Goal: Information Seeking & Learning: Learn about a topic

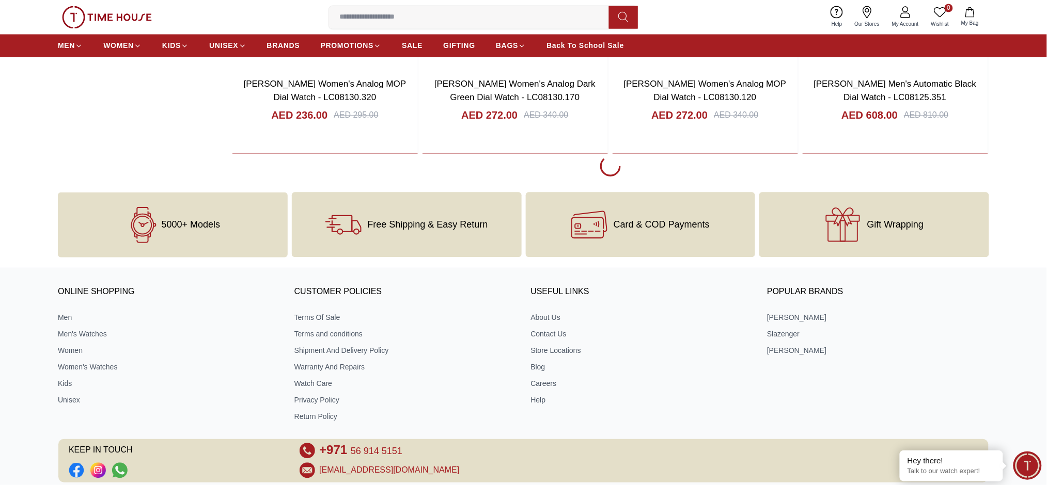
scroll to position [2224, 0]
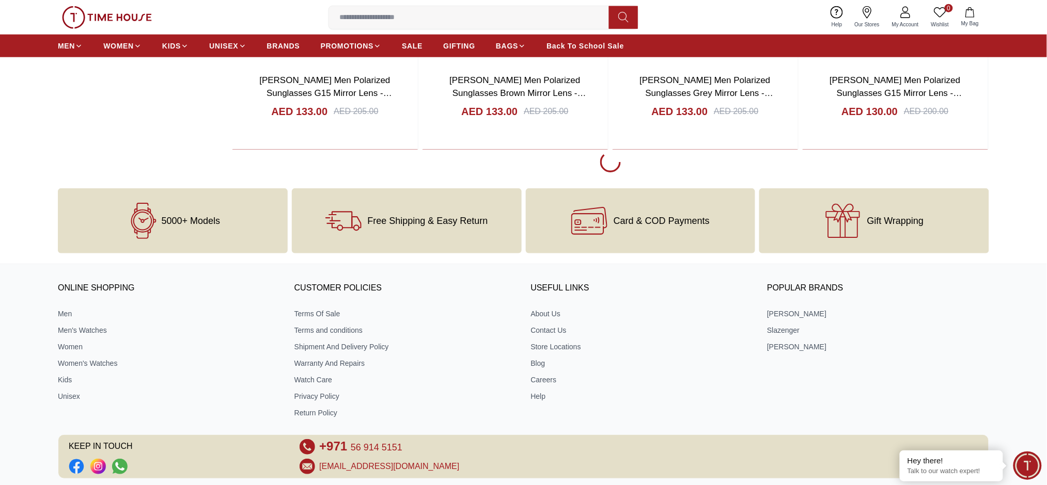
scroll to position [10416, 0]
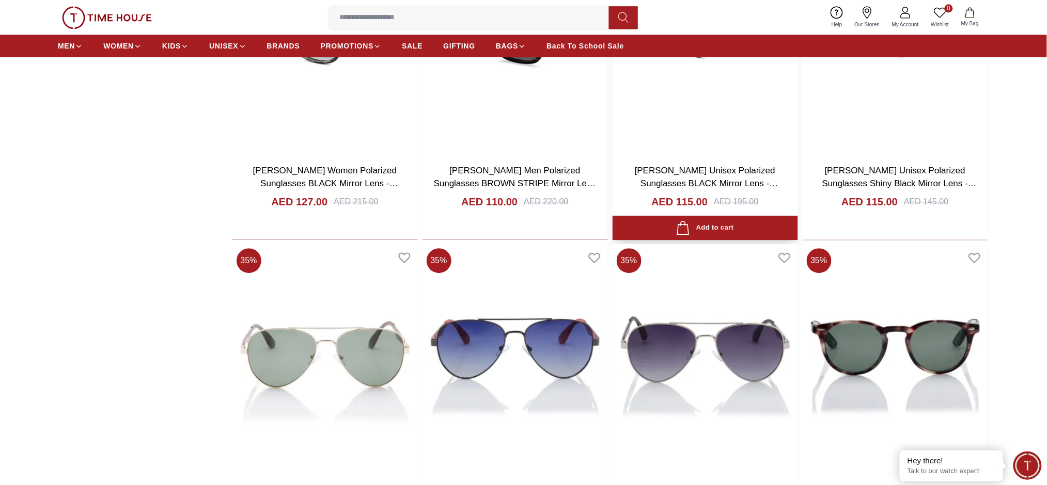
scroll to position [13861, 0]
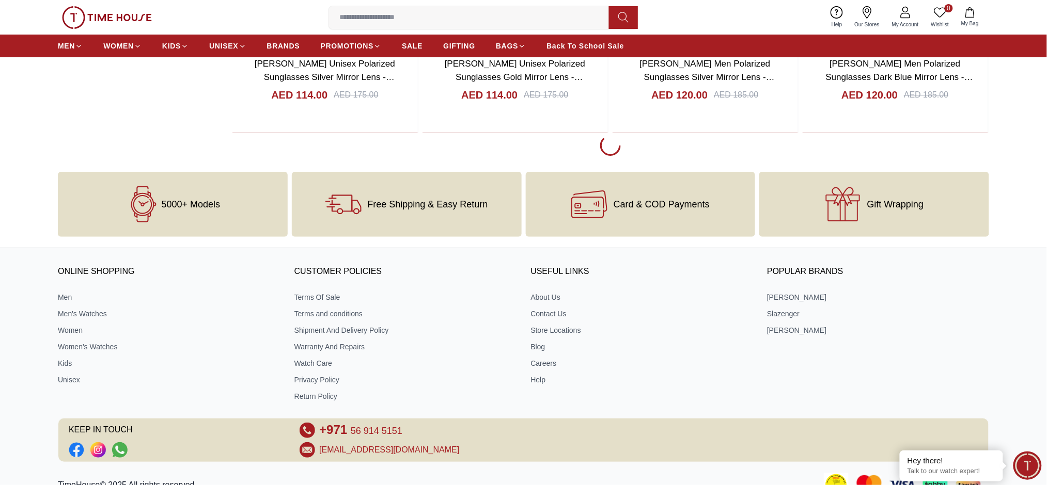
scroll to position [17233, 0]
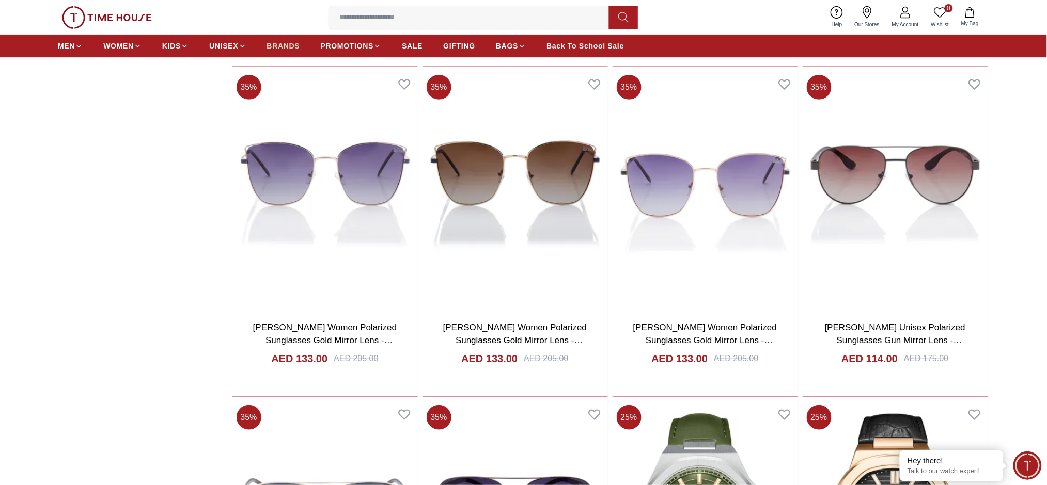
click at [294, 49] on span "BRANDS" at bounding box center [283, 46] width 33 height 10
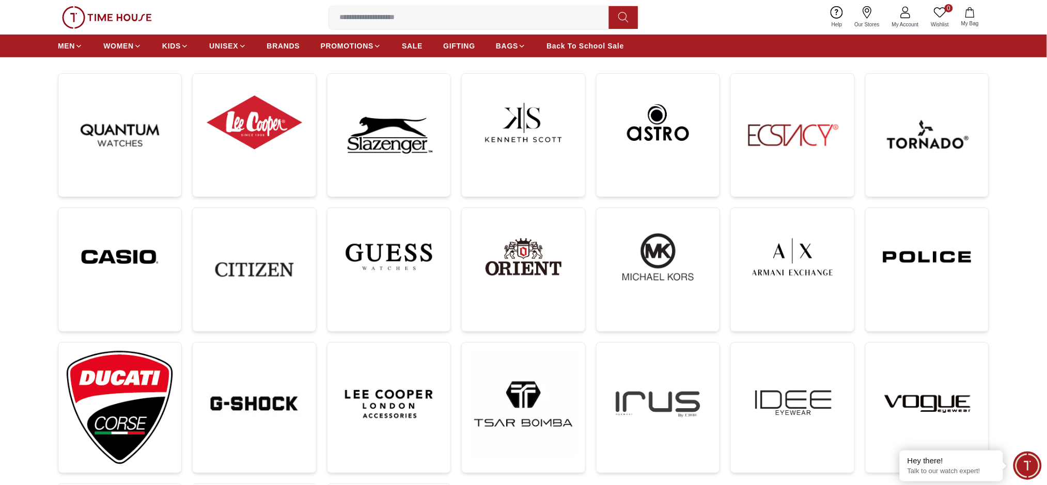
scroll to position [81, 0]
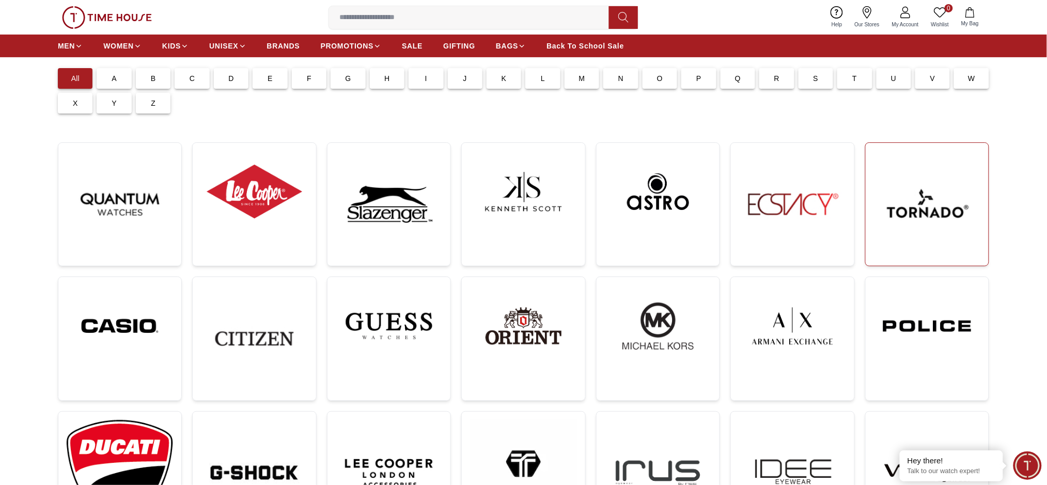
click at [918, 205] on img at bounding box center [927, 204] width 106 height 106
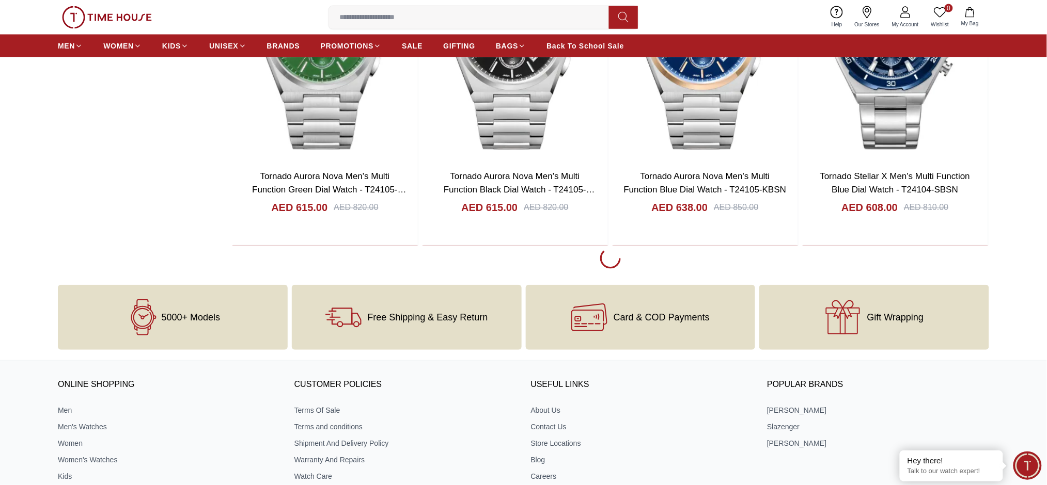
scroll to position [2066, 0]
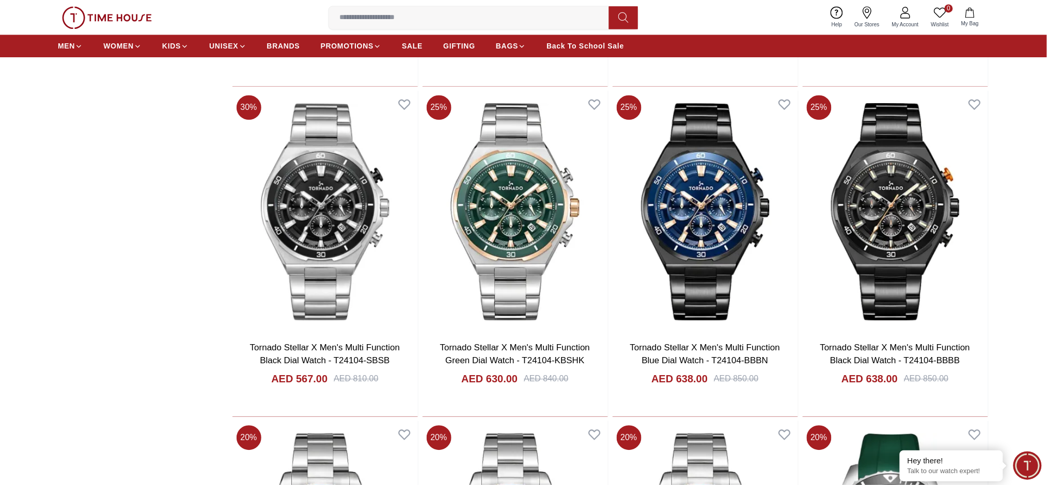
scroll to position [2203, 0]
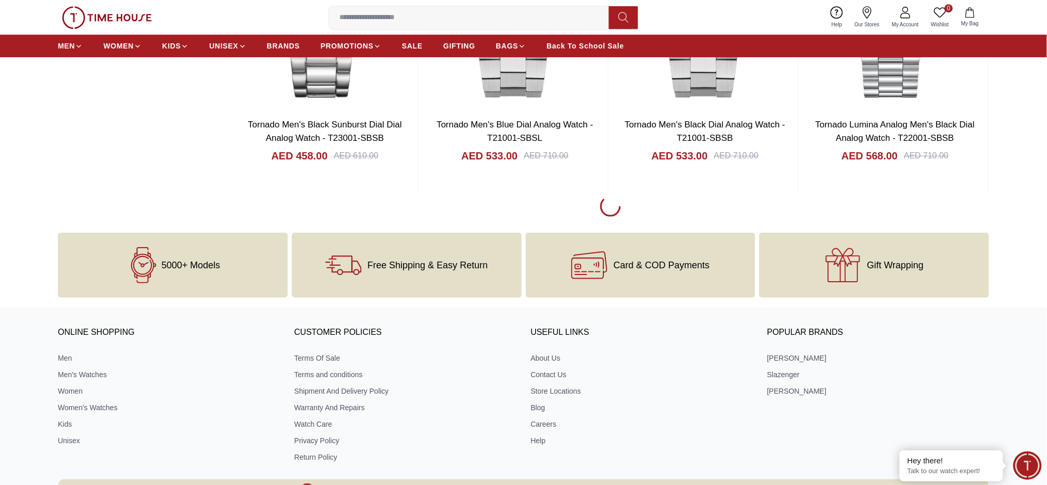
scroll to position [5527, 0]
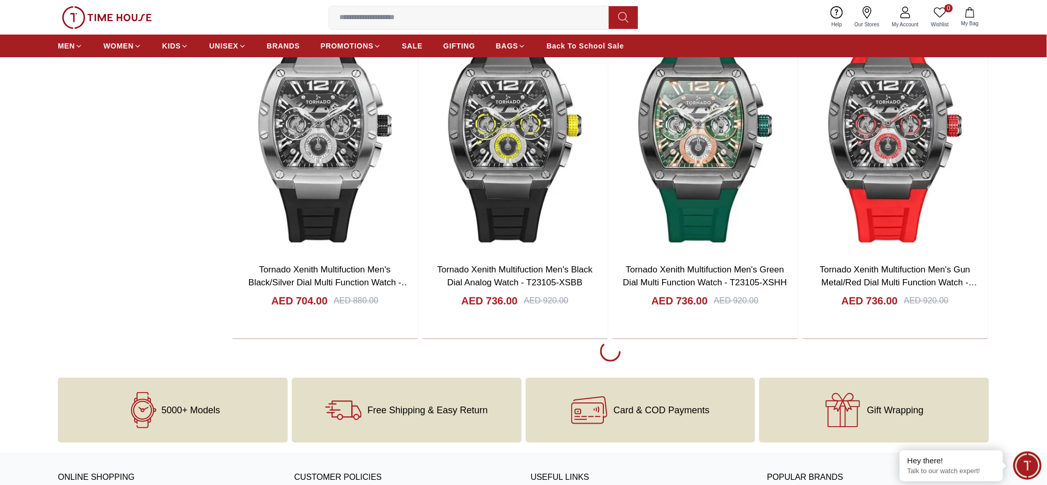
scroll to position [8695, 0]
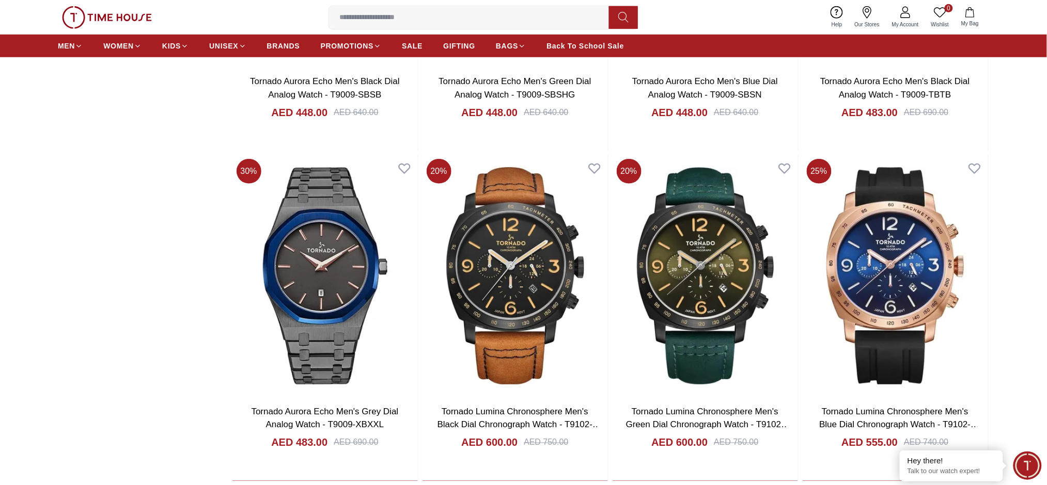
scroll to position [11863, 0]
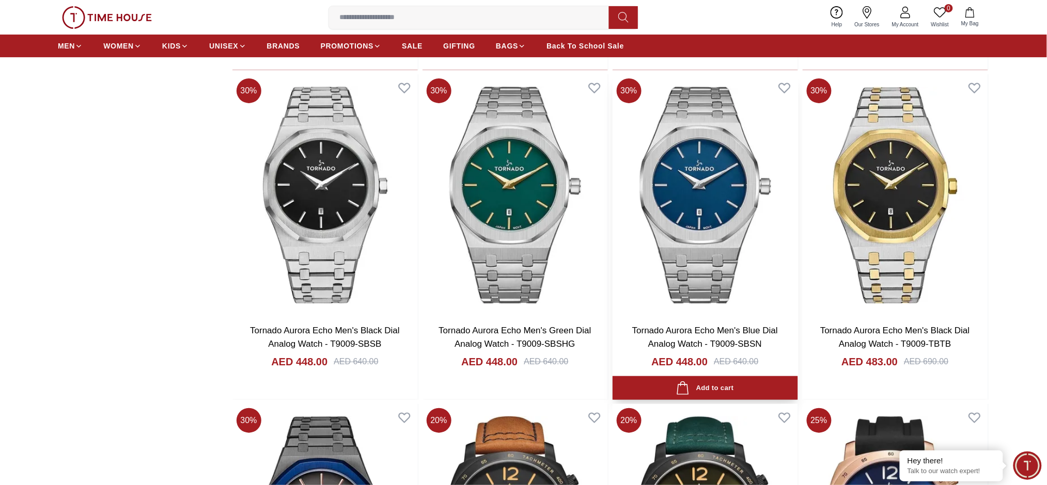
scroll to position [11243, 0]
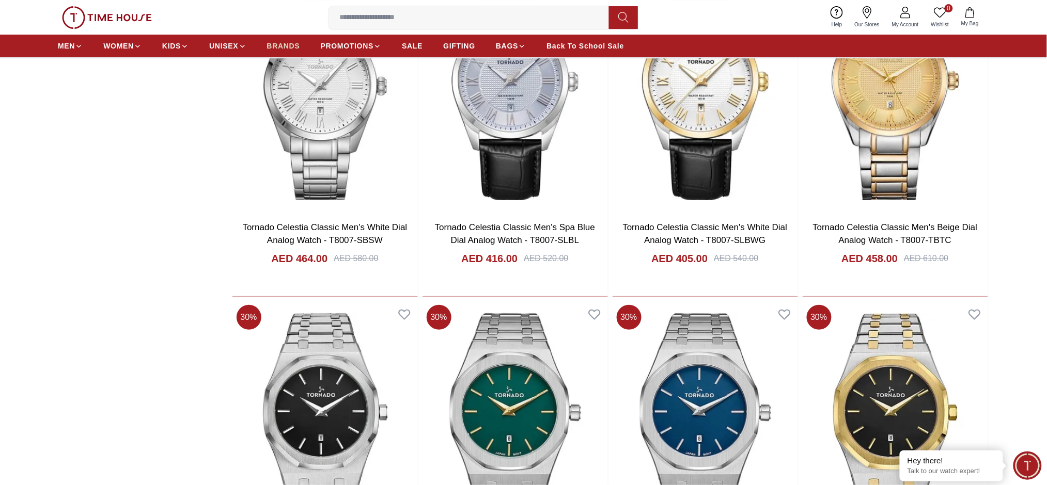
click at [282, 49] on span "BRANDS" at bounding box center [283, 46] width 33 height 10
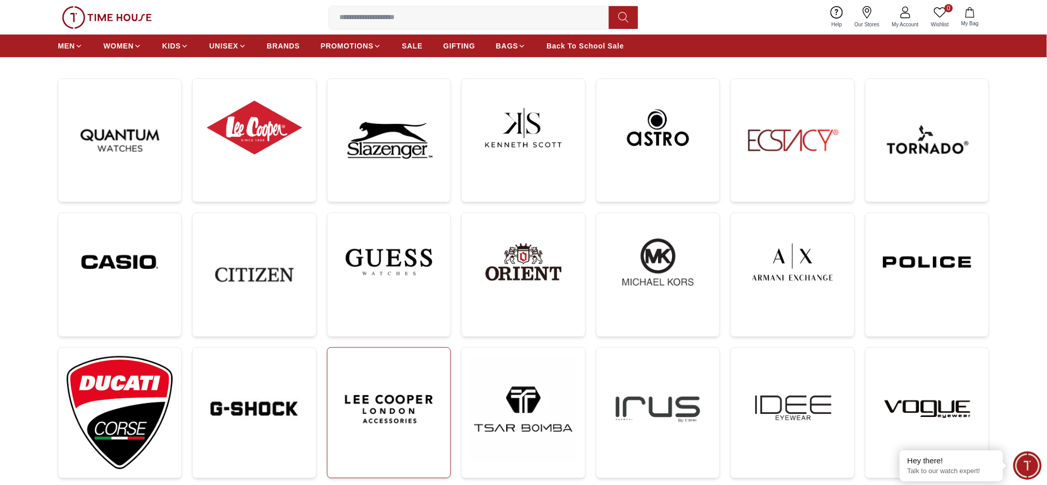
scroll to position [137, 0]
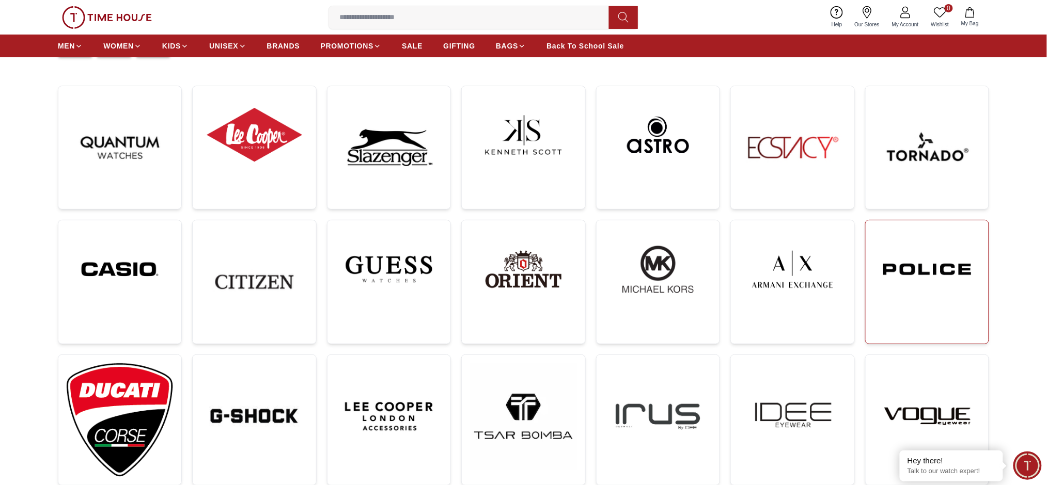
click at [943, 303] on img at bounding box center [927, 269] width 106 height 81
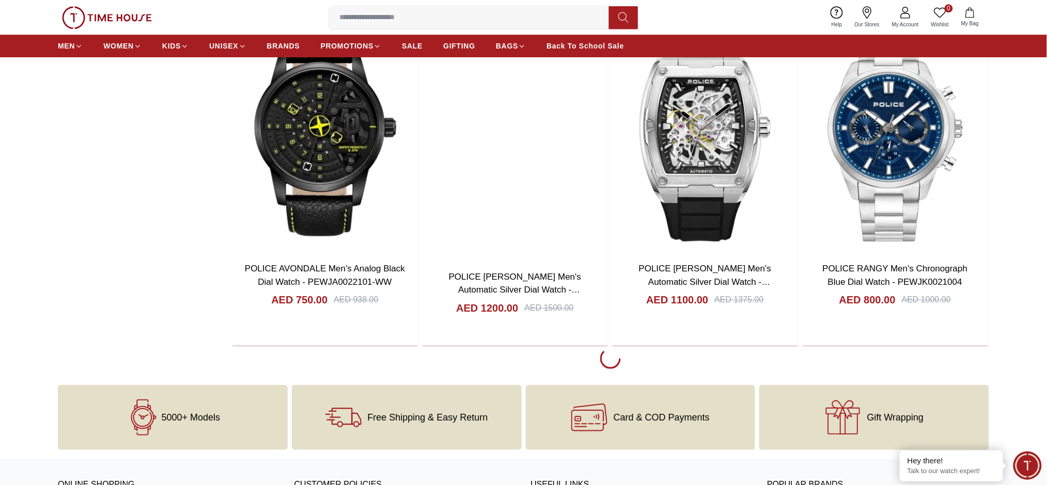
scroll to position [5546, 0]
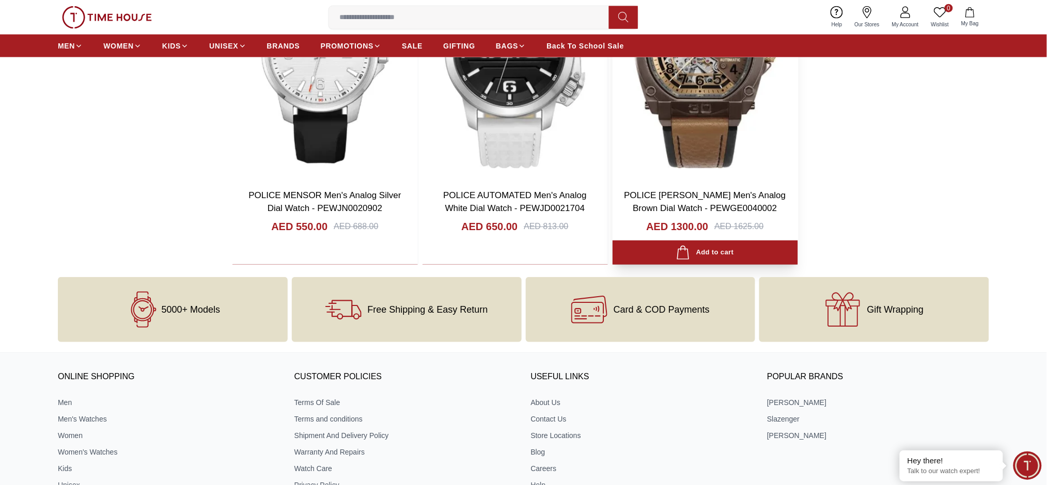
scroll to position [7556, 0]
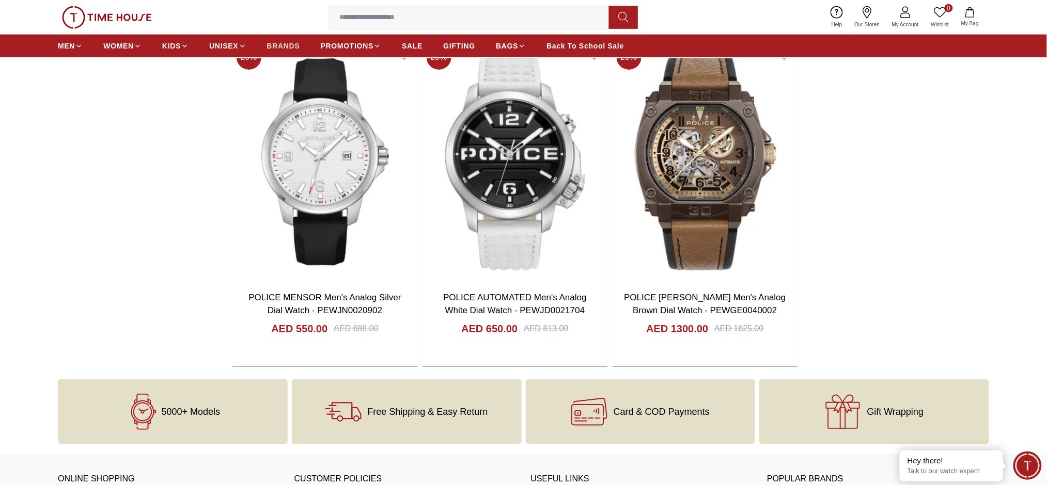
click at [296, 44] on span "BRANDS" at bounding box center [283, 46] width 33 height 10
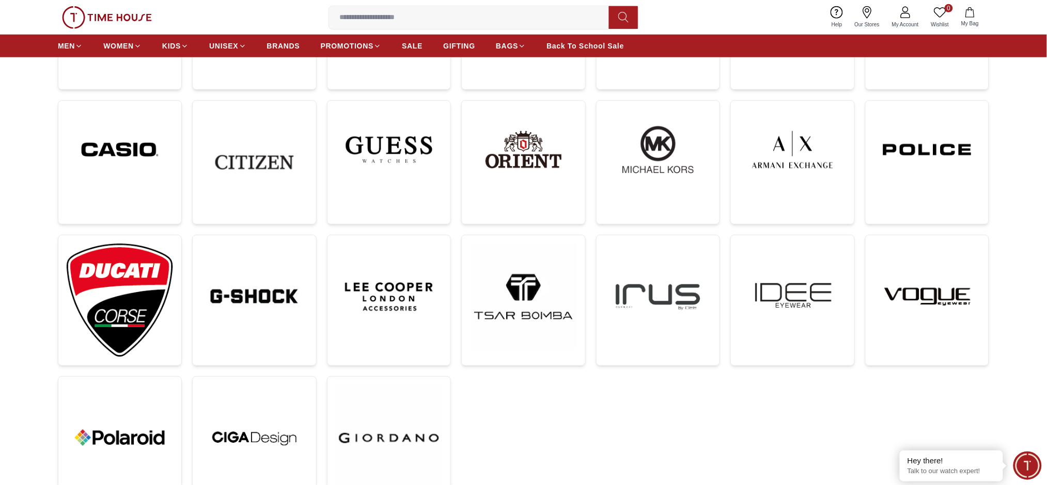
scroll to position [413, 0]
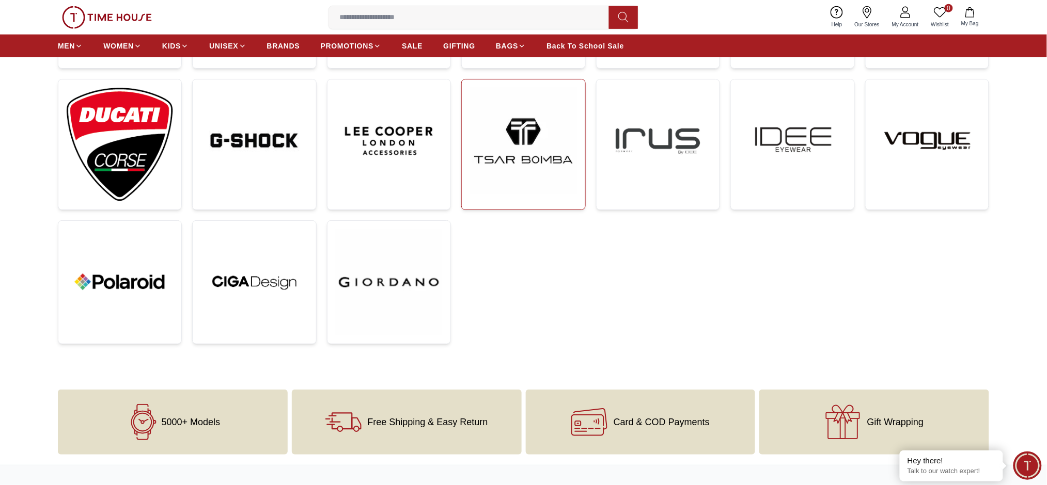
click at [497, 146] on img at bounding box center [523, 141] width 106 height 106
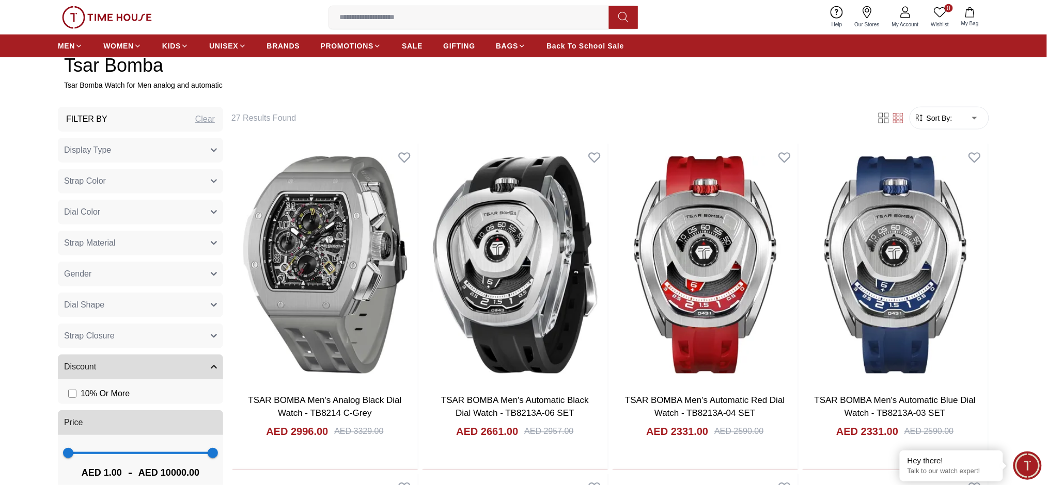
scroll to position [457, 0]
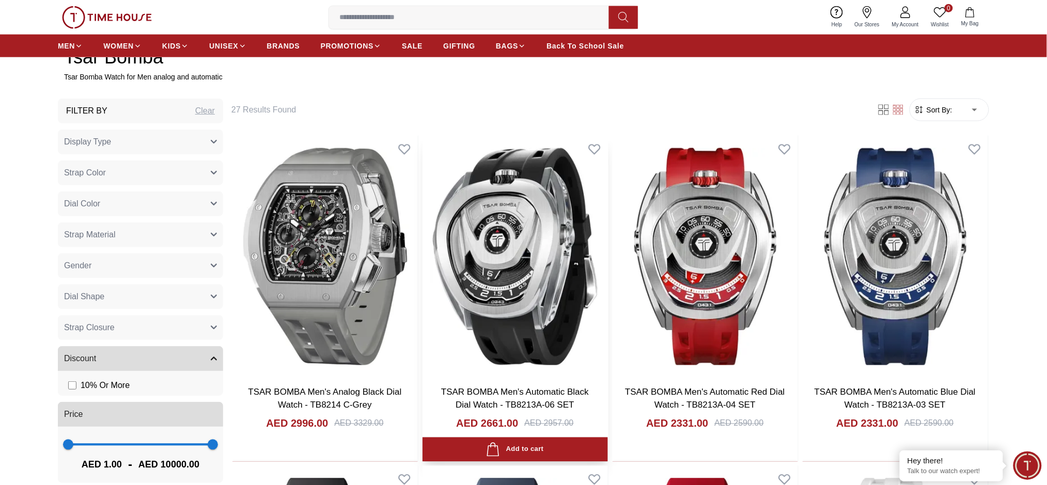
click at [536, 390] on div "TSAR BOMBA Men's Automatic Black Dial Watch - TB8213A-06 SET AED 2661.00 AED 29…" at bounding box center [514, 420] width 185 height 84
click at [533, 308] on img at bounding box center [514, 257] width 185 height 242
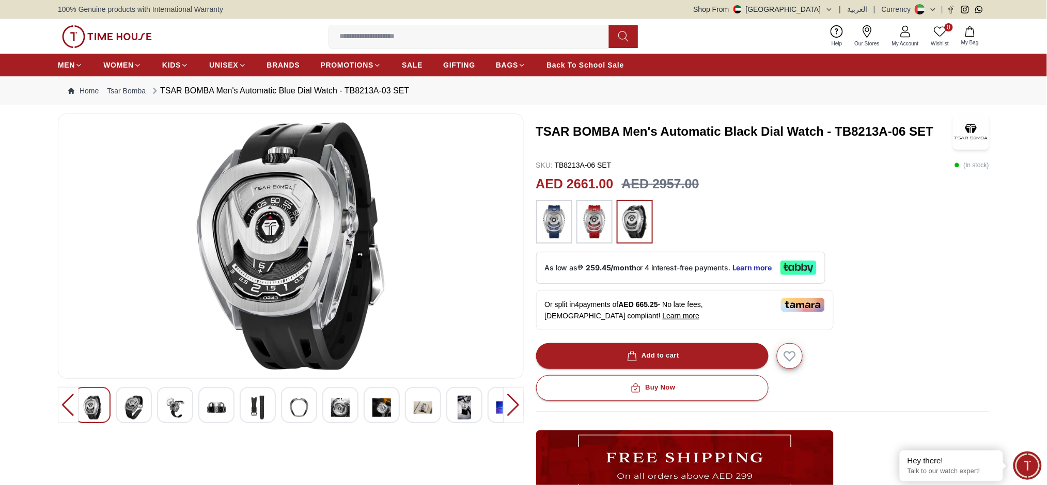
click at [127, 410] on img at bounding box center [133, 408] width 19 height 24
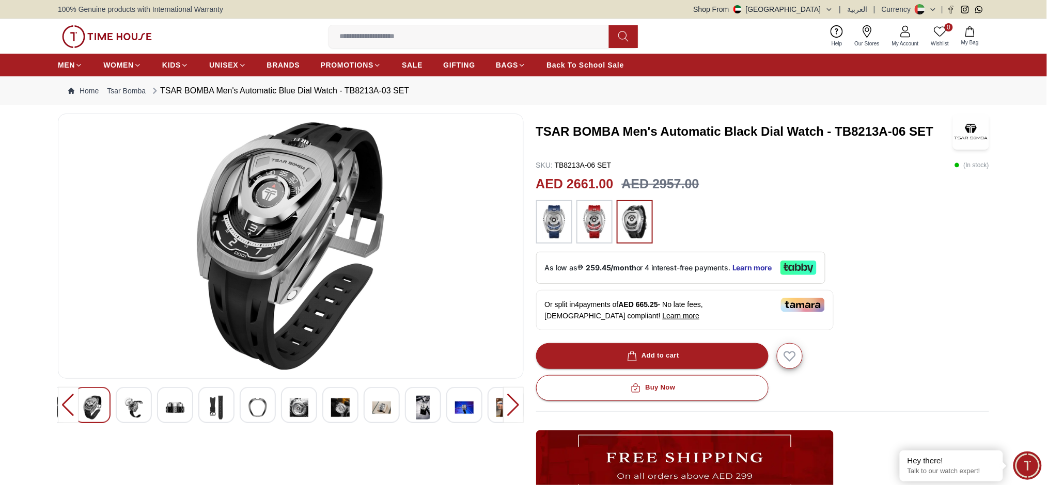
click at [134, 412] on img at bounding box center [133, 408] width 19 height 24
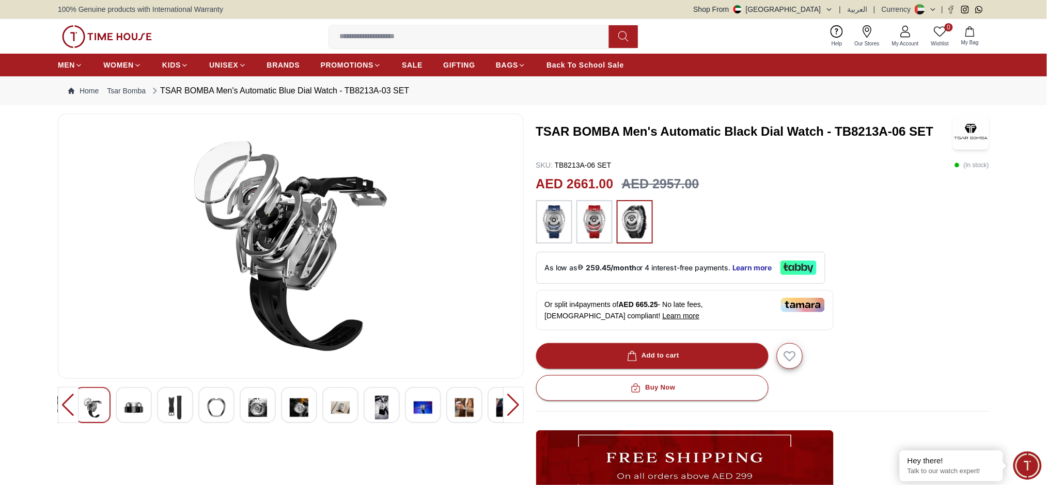
click at [147, 412] on div at bounding box center [134, 405] width 36 height 36
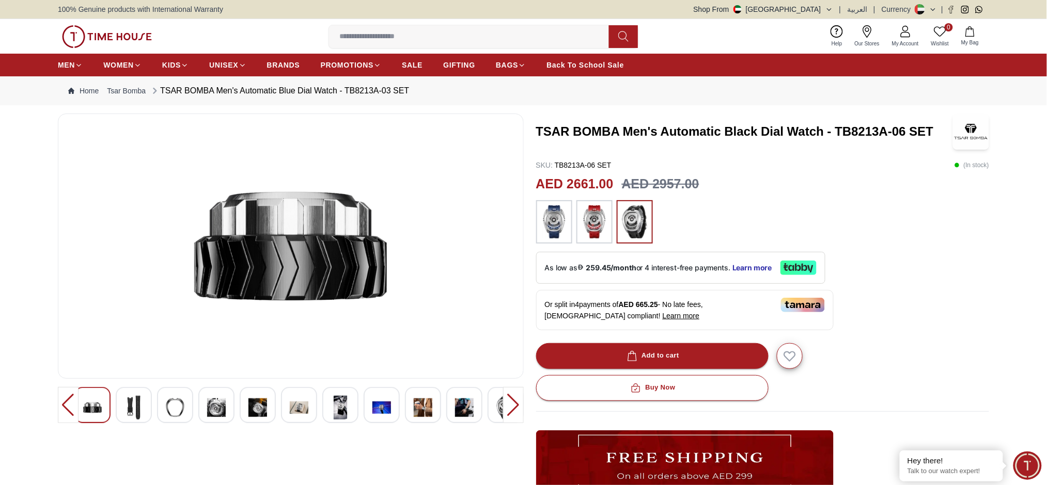
click at [139, 402] on img at bounding box center [133, 408] width 19 height 24
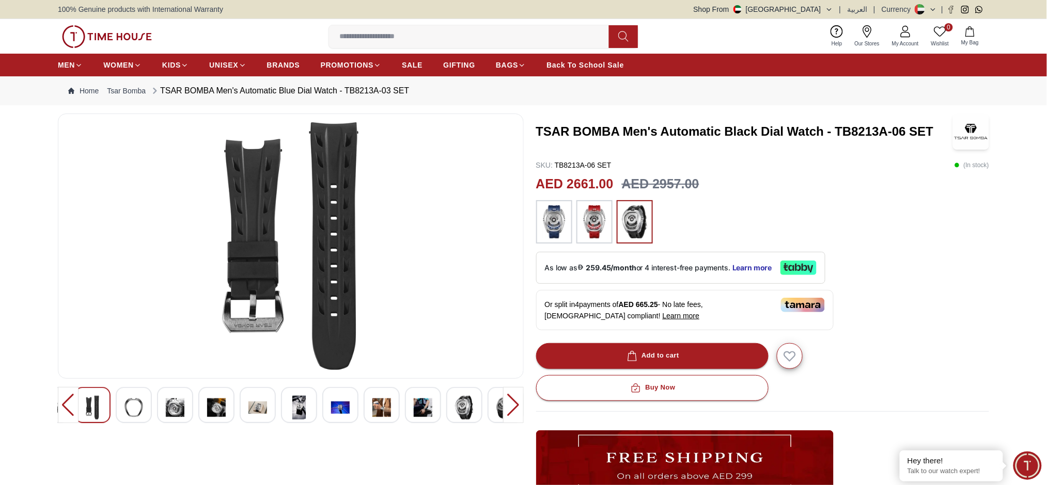
click at [158, 402] on div at bounding box center [175, 405] width 36 height 36
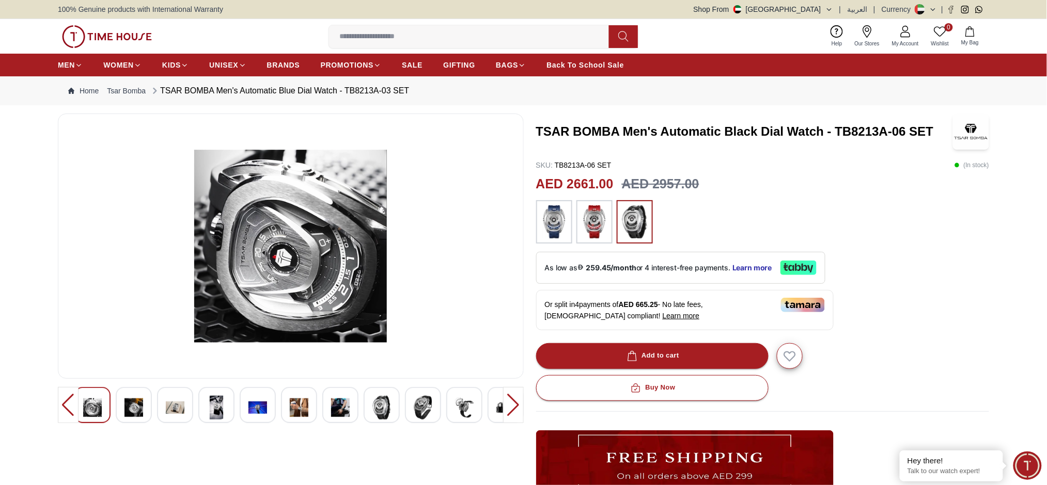
click at [134, 402] on img at bounding box center [133, 408] width 19 height 24
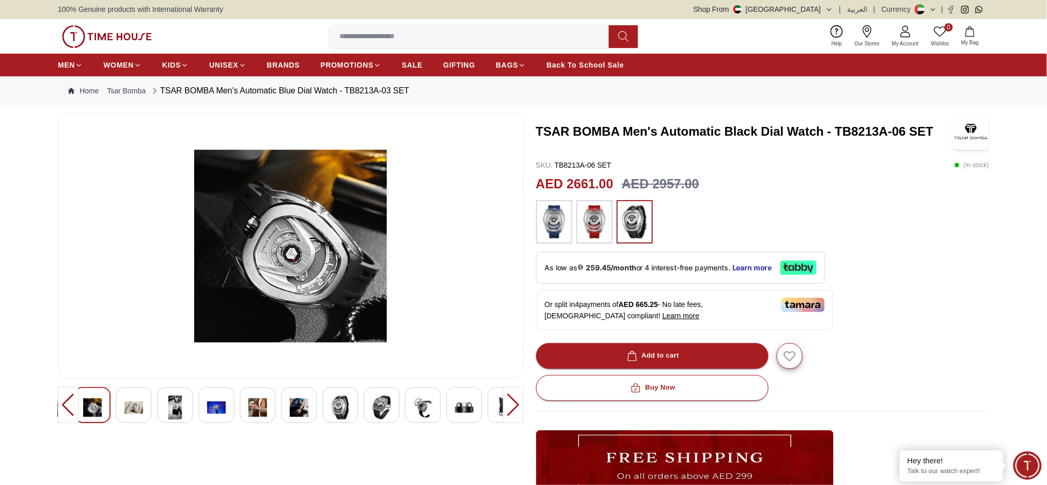
click at [139, 402] on img at bounding box center [133, 408] width 19 height 24
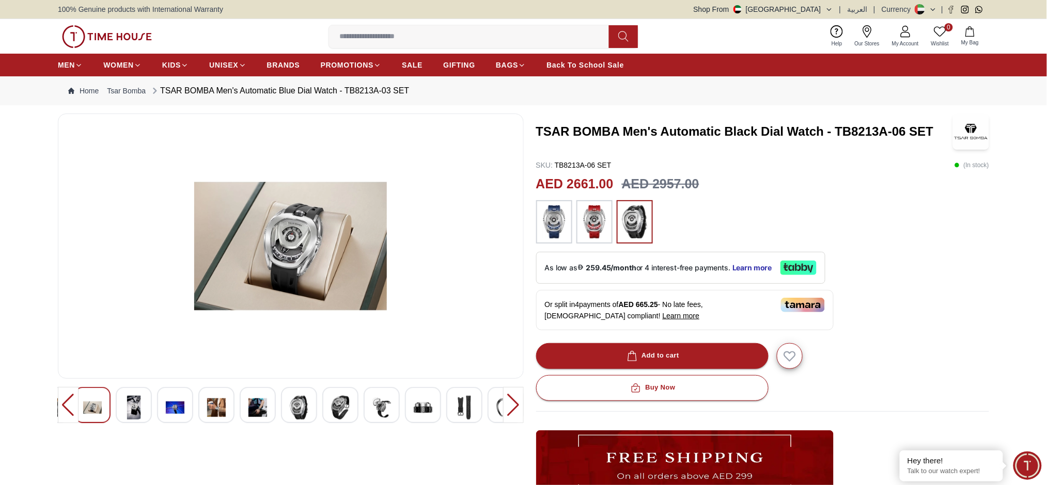
click at [144, 409] on div at bounding box center [134, 405] width 36 height 36
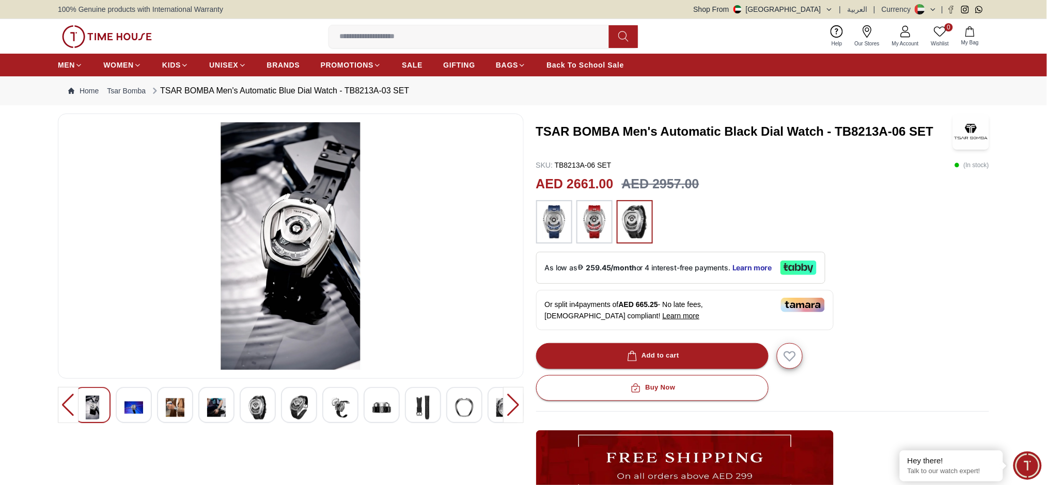
click at [144, 409] on div at bounding box center [134, 405] width 36 height 36
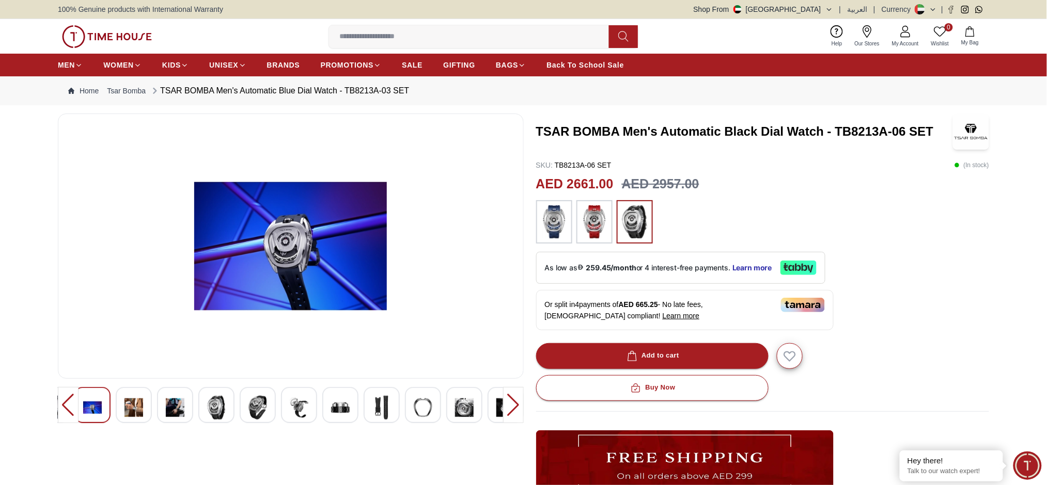
click at [149, 409] on div at bounding box center [134, 405] width 36 height 36
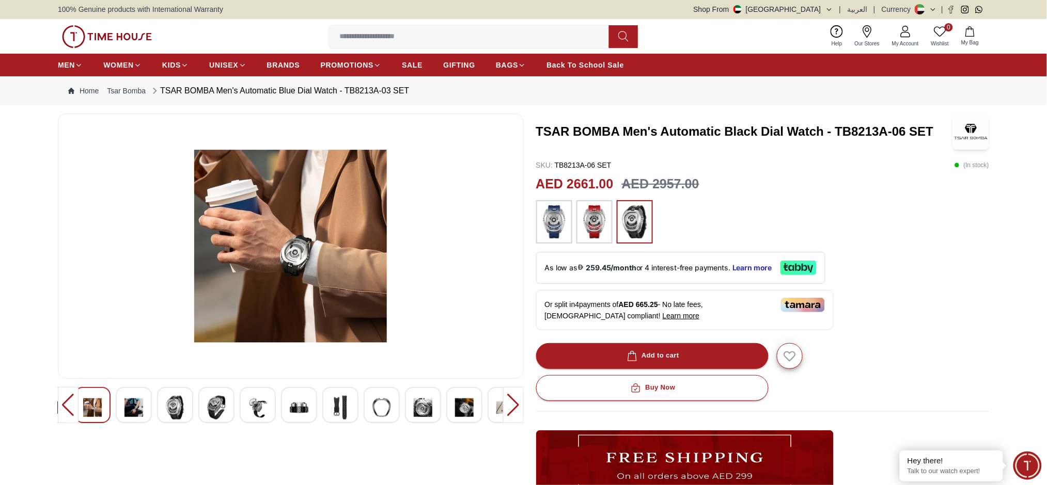
click at [149, 409] on div at bounding box center [134, 405] width 36 height 36
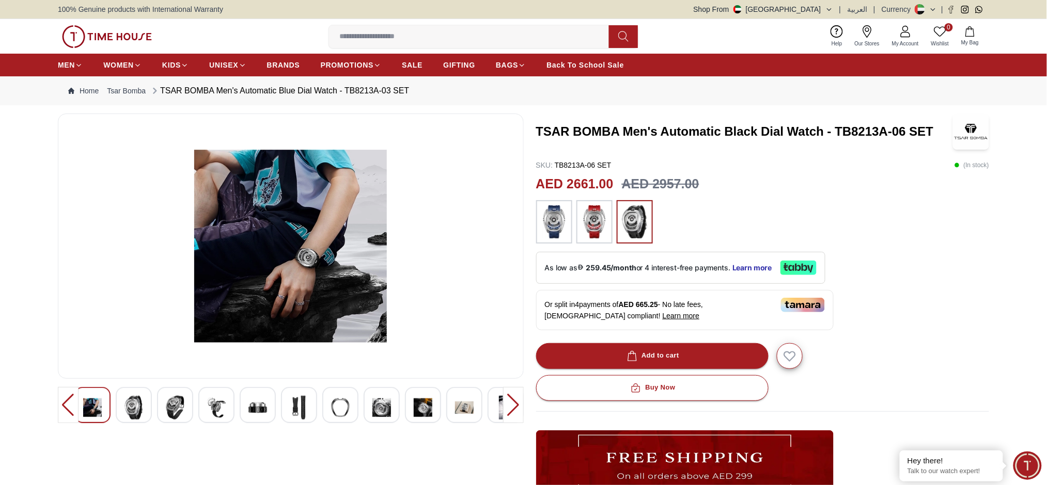
click at [187, 413] on div at bounding box center [175, 405] width 36 height 36
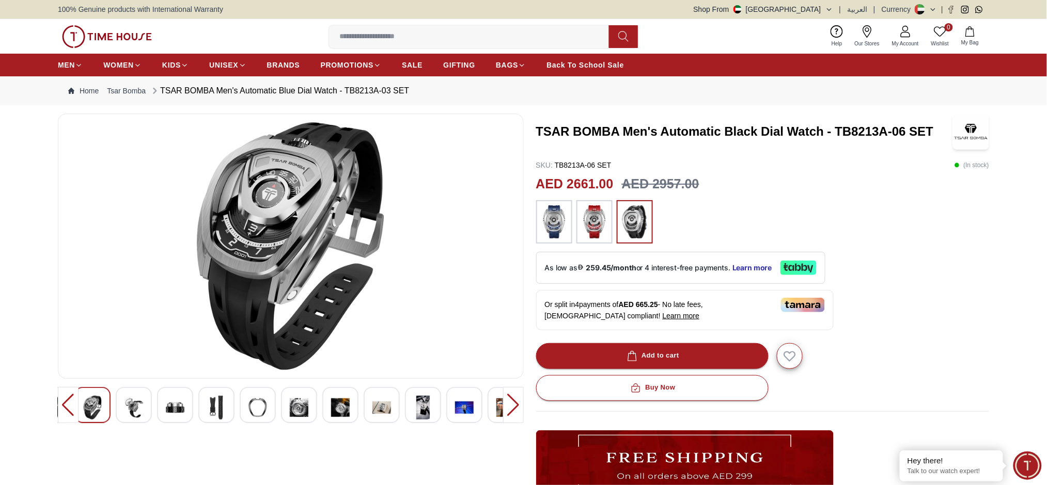
click at [190, 413] on div at bounding box center [175, 405] width 36 height 36
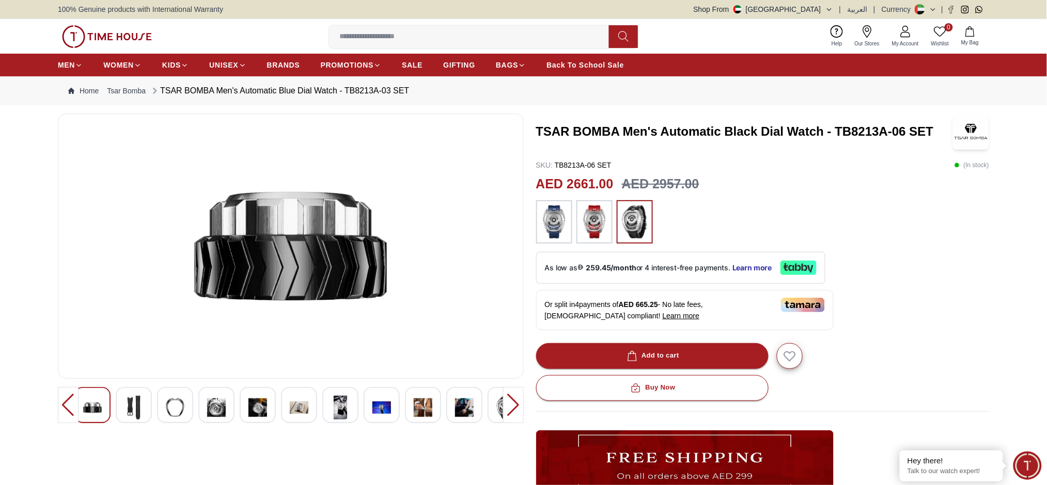
click at [517, 406] on div at bounding box center [513, 405] width 21 height 36
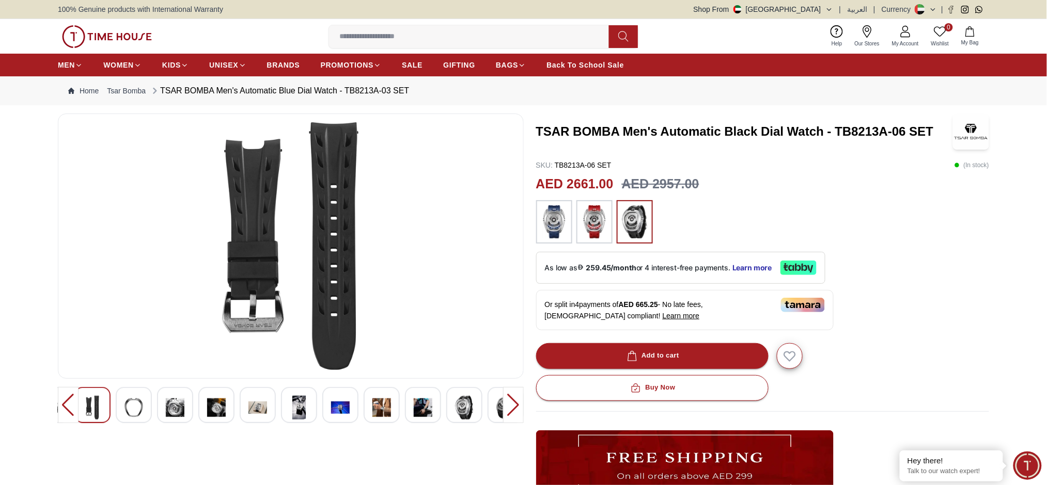
click at [514, 406] on div at bounding box center [513, 405] width 21 height 36
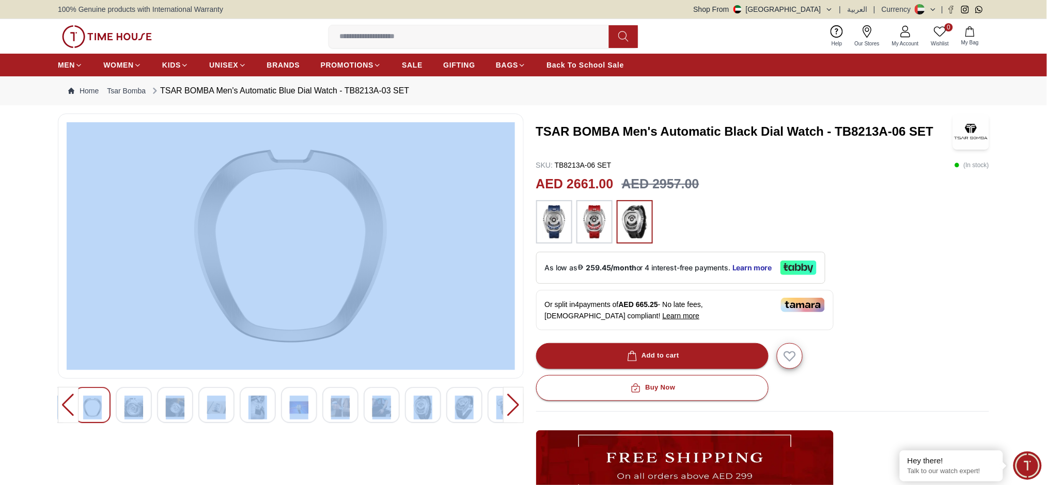
click at [514, 406] on div at bounding box center [513, 405] width 21 height 36
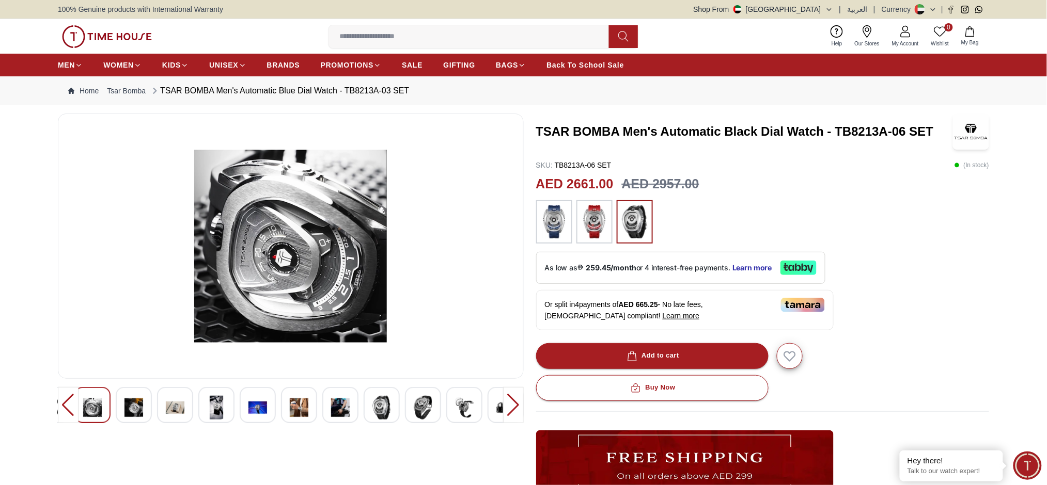
click at [514, 406] on div at bounding box center [513, 405] width 21 height 36
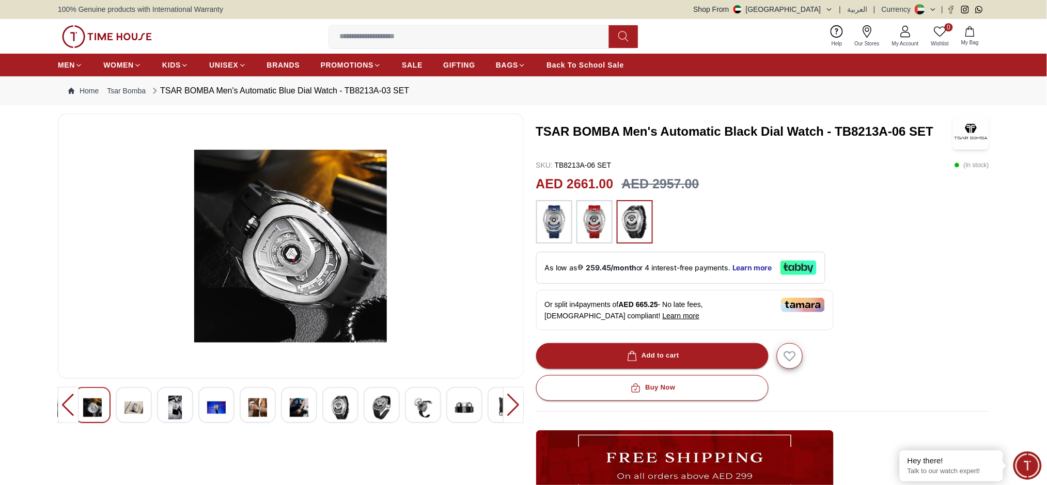
click at [514, 406] on div at bounding box center [513, 405] width 21 height 36
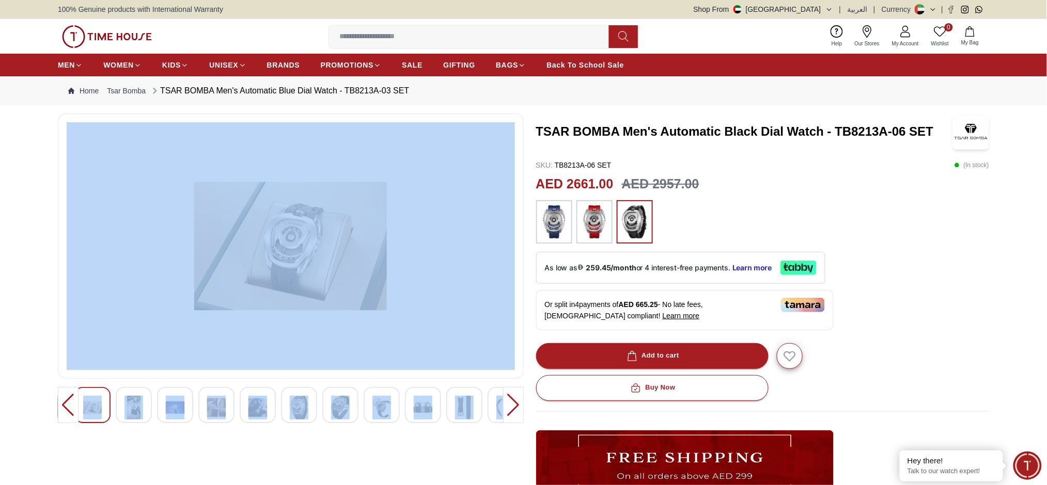
click at [514, 406] on div at bounding box center [513, 405] width 21 height 36
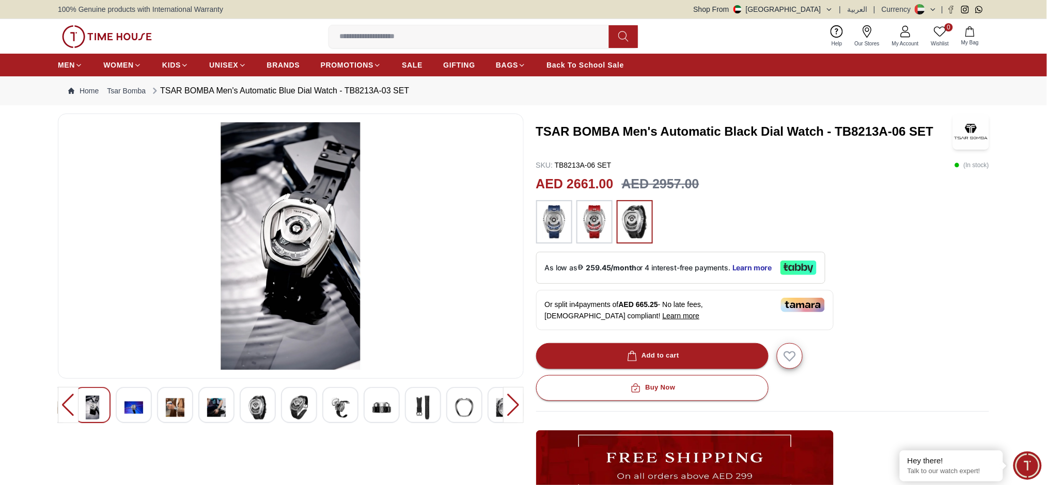
click at [514, 406] on div at bounding box center [513, 405] width 21 height 36
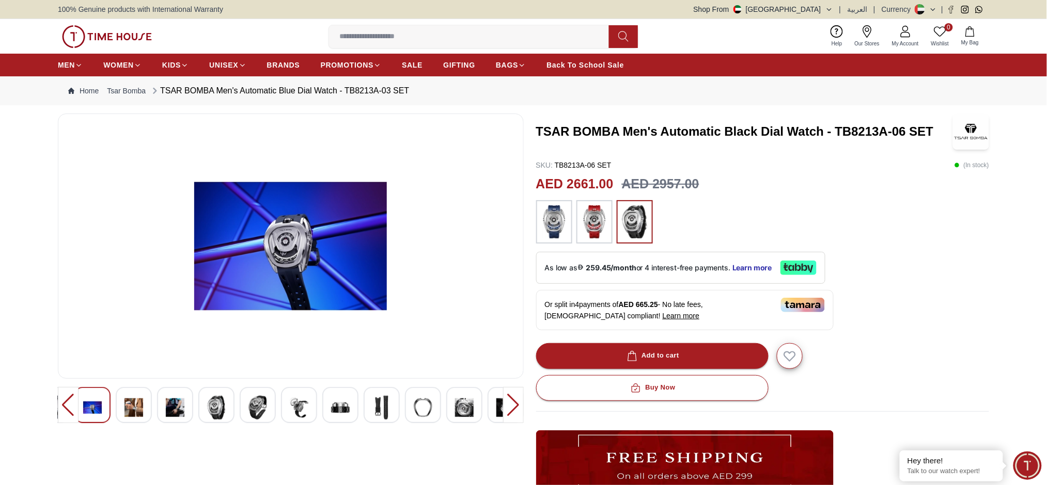
click at [514, 406] on div at bounding box center [513, 405] width 21 height 36
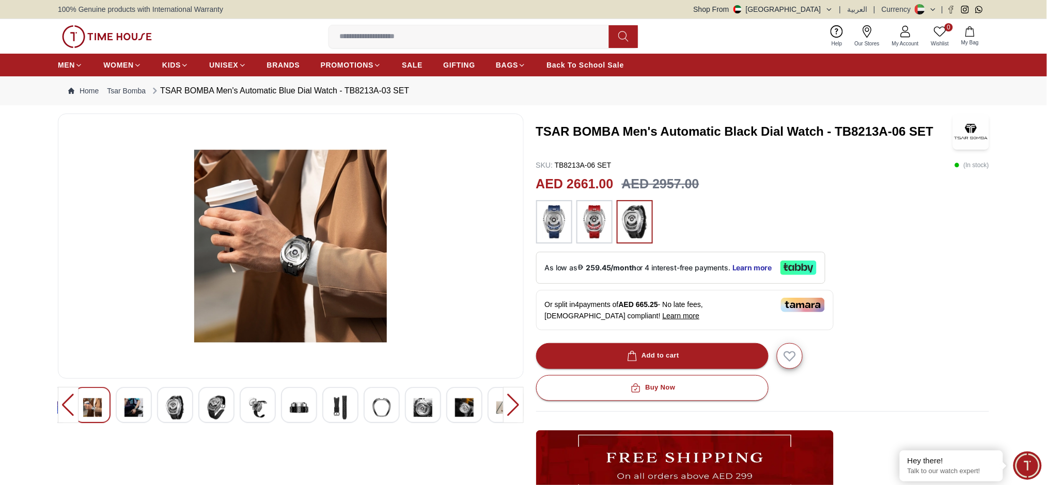
click at [514, 406] on div at bounding box center [513, 405] width 21 height 36
